Goal: Task Accomplishment & Management: Manage account settings

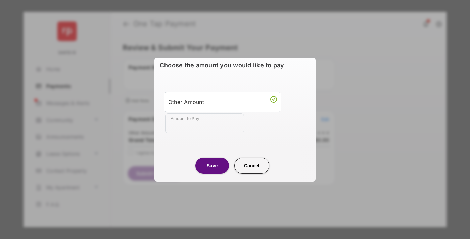
click at [222, 102] on div "Other Amount" at bounding box center [222, 101] width 109 height 11
type input "****"
click at [212, 165] on button "Save" at bounding box center [212, 166] width 34 height 16
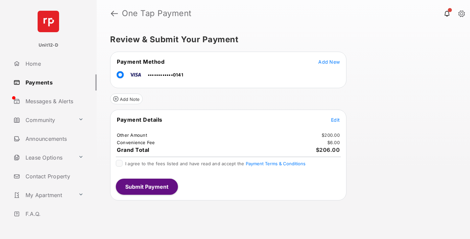
click at [335, 120] on span "Edit" at bounding box center [335, 120] width 9 height 6
click at [146, 187] on button "Submit Payment" at bounding box center [147, 187] width 62 height 16
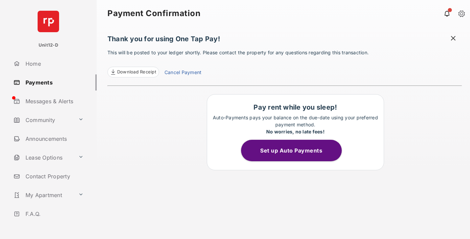
click at [295, 151] on button "Set up Auto Payments" at bounding box center [291, 150] width 101 height 21
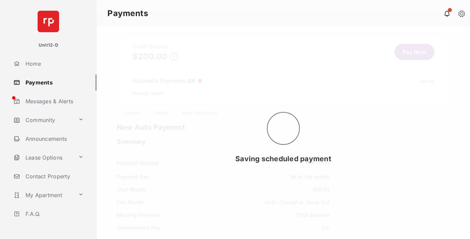
scroll to position [58, 0]
